Goal: Task Accomplishment & Management: Complete application form

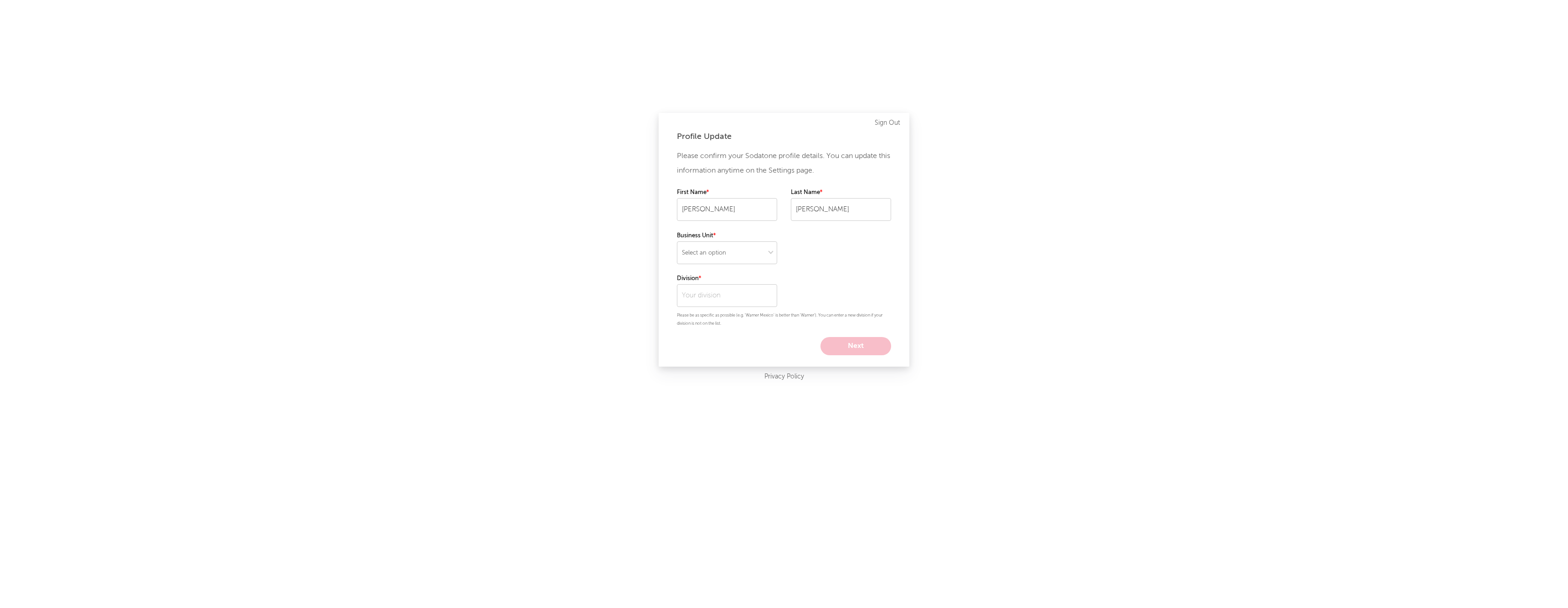
click at [635, 3] on div "Profile Update Please confirm your Sodatone profile details. You can update thi…" at bounding box center [784, 304] width 1568 height 608
select select "recorded_music"
click at [709, 295] on input "text" at bounding box center [727, 295] width 100 height 23
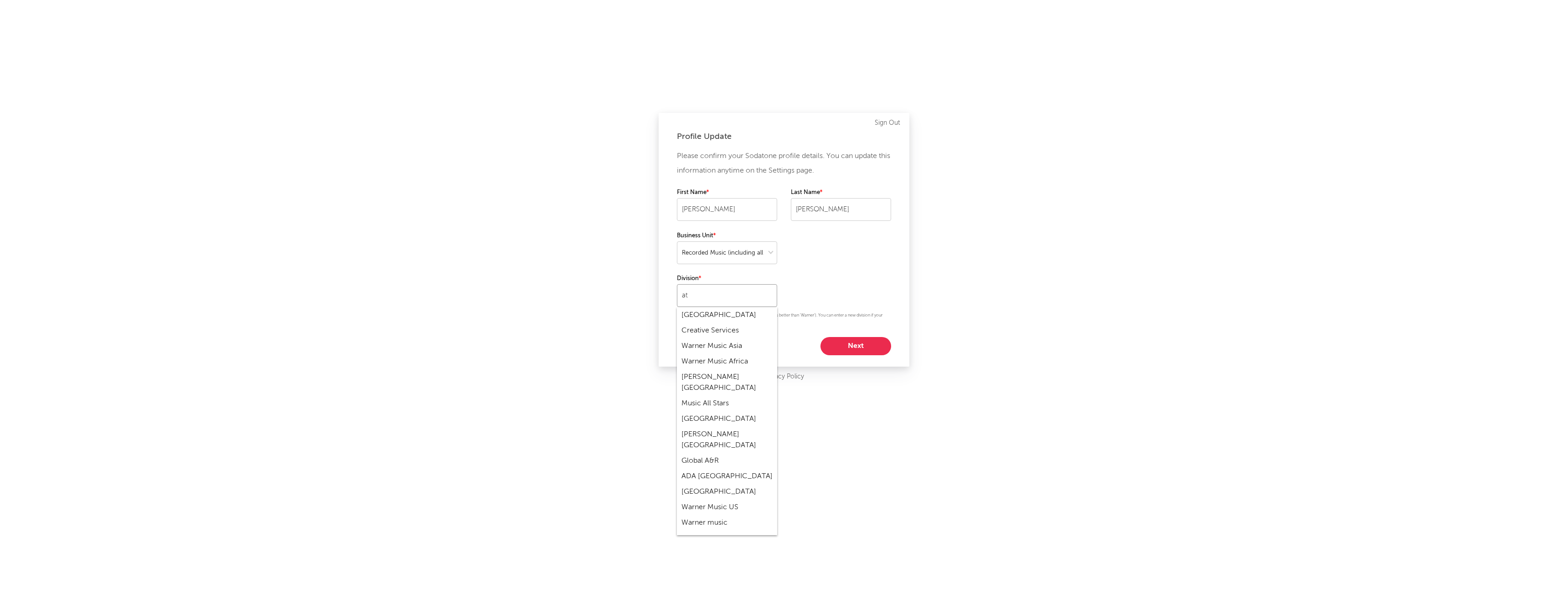
scroll to position [-1, 0]
click at [718, 317] on div "Atlantic" at bounding box center [727, 315] width 100 height 16
type input "Atlantic"
click at [839, 347] on button "Next" at bounding box center [856, 346] width 71 height 18
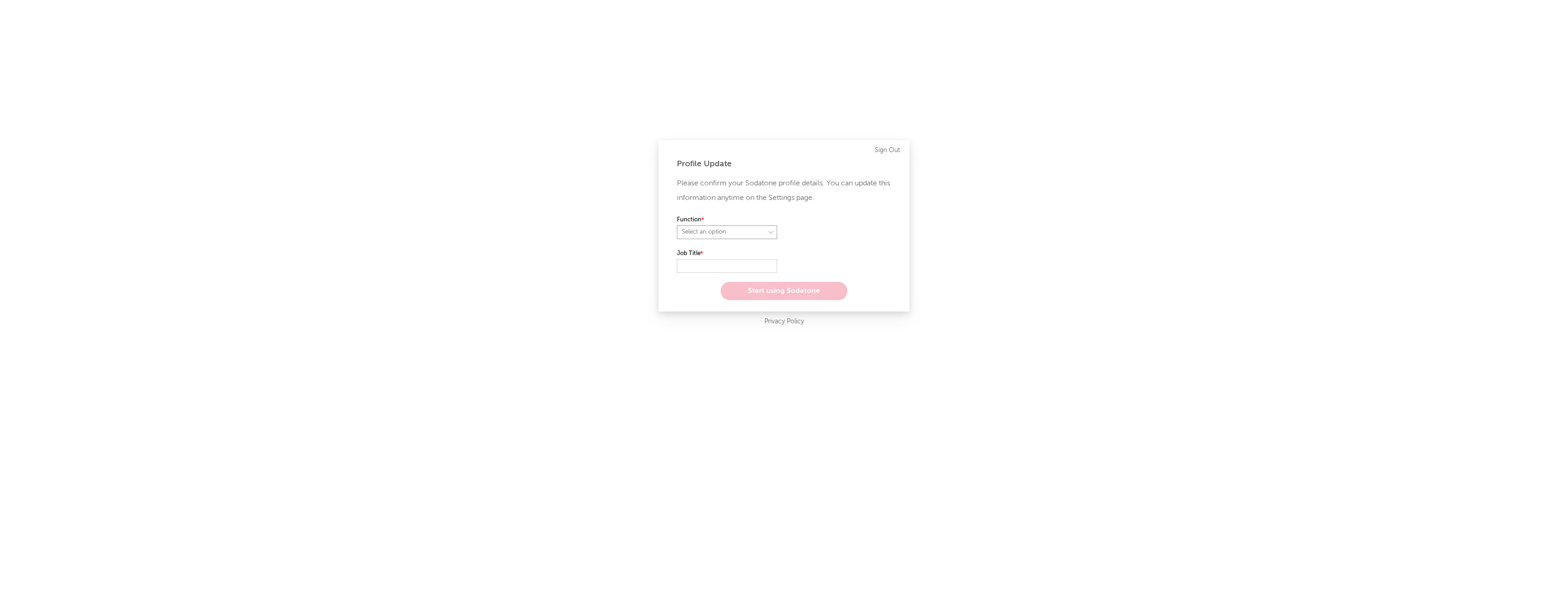
select select "anr"
click at [699, 266] on input "text" at bounding box center [727, 266] width 100 height 14
select select "manager"
click at [708, 264] on input "text" at bounding box center [727, 266] width 100 height 14
type input "a"
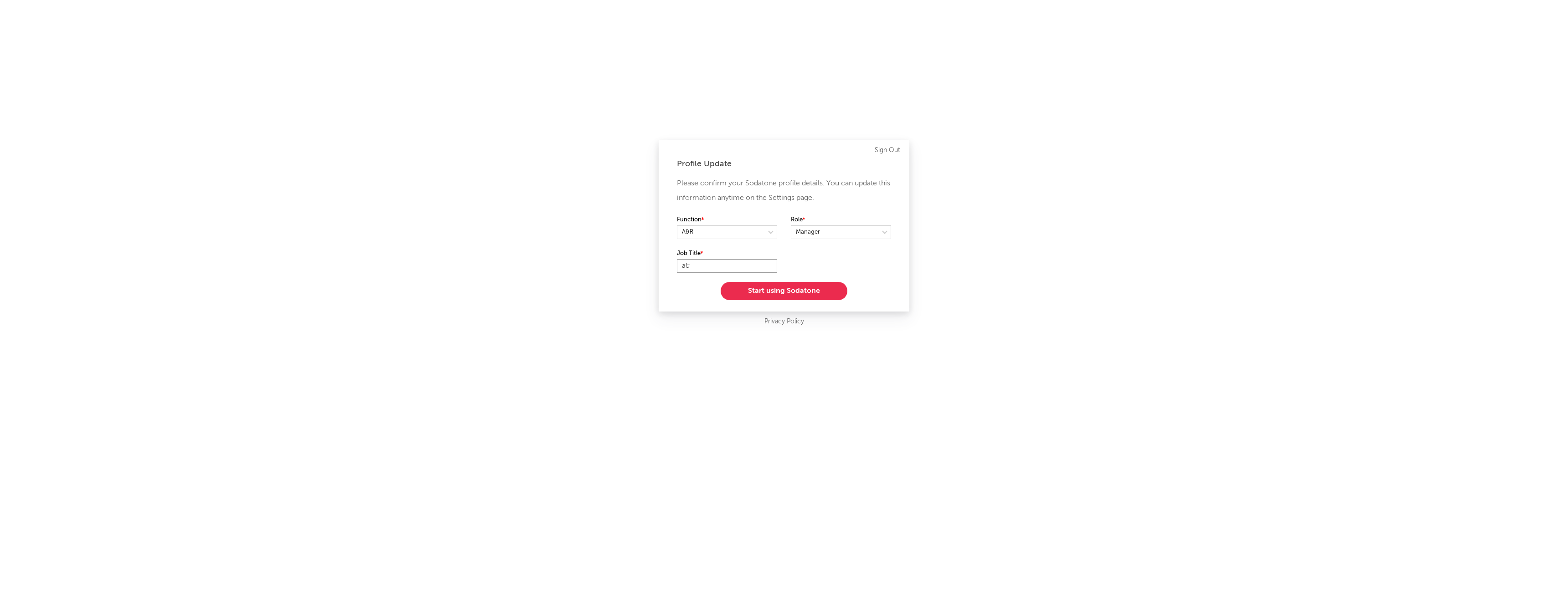
type input "a"
type input "A&R Manager"
click at [771, 293] on button "Start using Sodatone" at bounding box center [784, 291] width 126 height 18
select select "15"
click at [865, 269] on button "Next" at bounding box center [857, 268] width 68 height 14
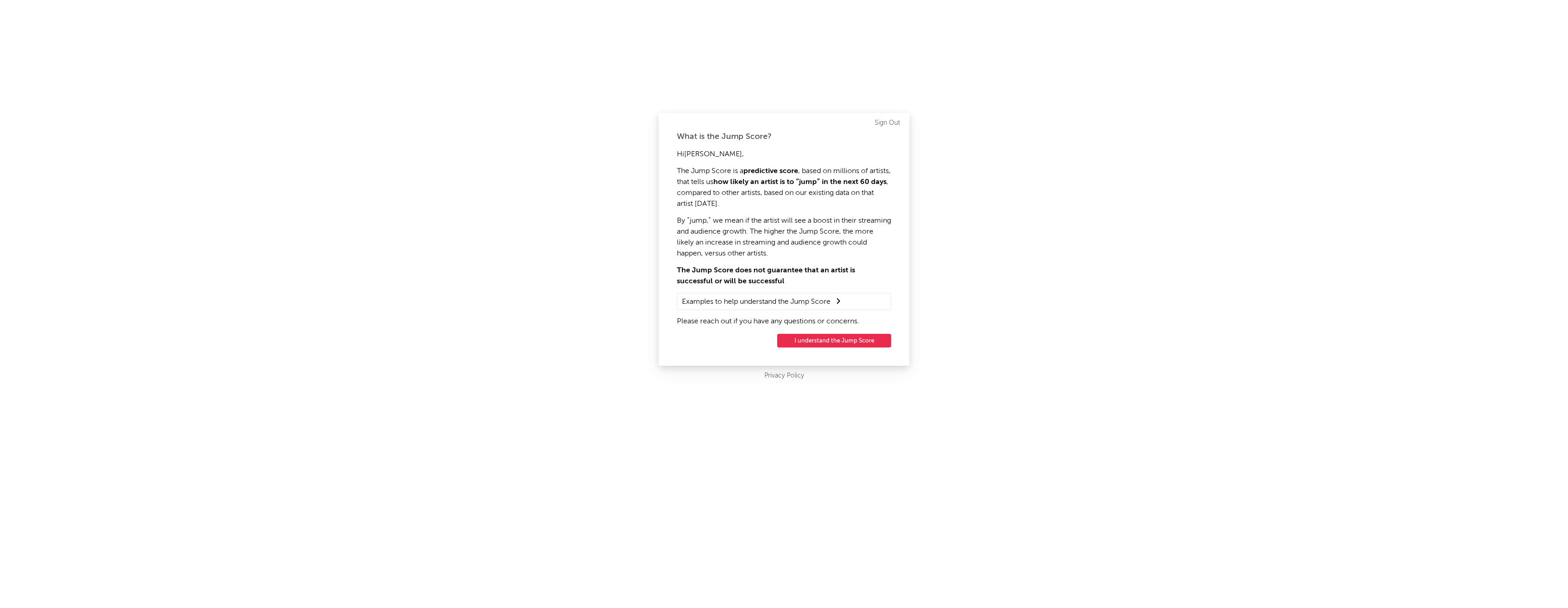
click at [803, 344] on button "I understand the Jump Score" at bounding box center [834, 341] width 114 height 14
